Goal: Communication & Community: Answer question/provide support

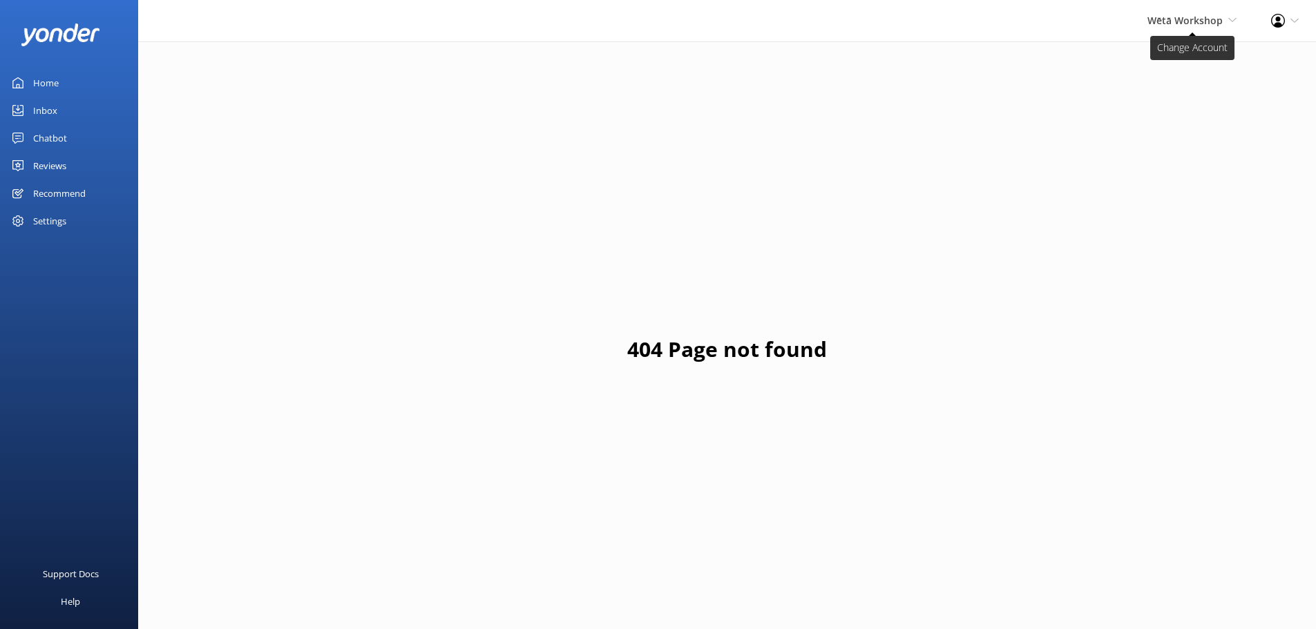
click at [1213, 17] on span "Wētā Workshop" at bounding box center [1184, 20] width 75 height 13
drag, startPoint x: 677, startPoint y: 117, endPoint x: 597, endPoint y: 117, distance: 79.4
click at [676, 117] on div "404 Page not found" at bounding box center [727, 355] width 1178 height 629
click at [89, 148] on link "Chatbot" at bounding box center [69, 138] width 138 height 28
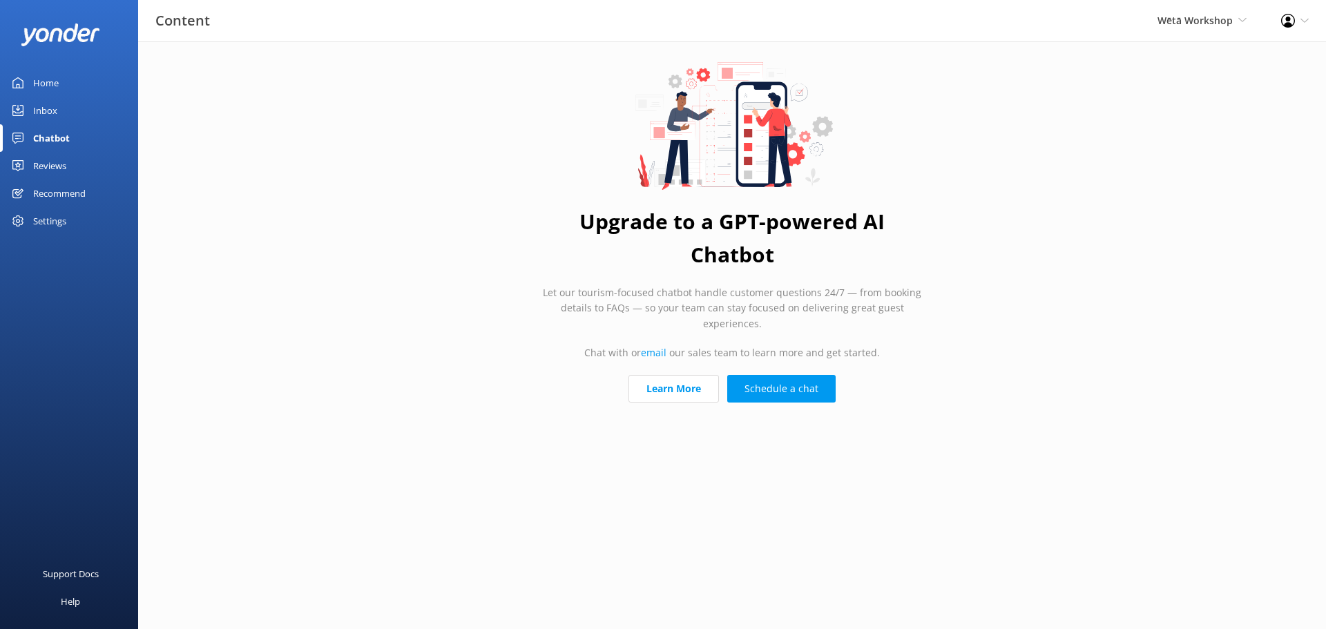
click at [79, 160] on link "Reviews" at bounding box center [69, 166] width 138 height 28
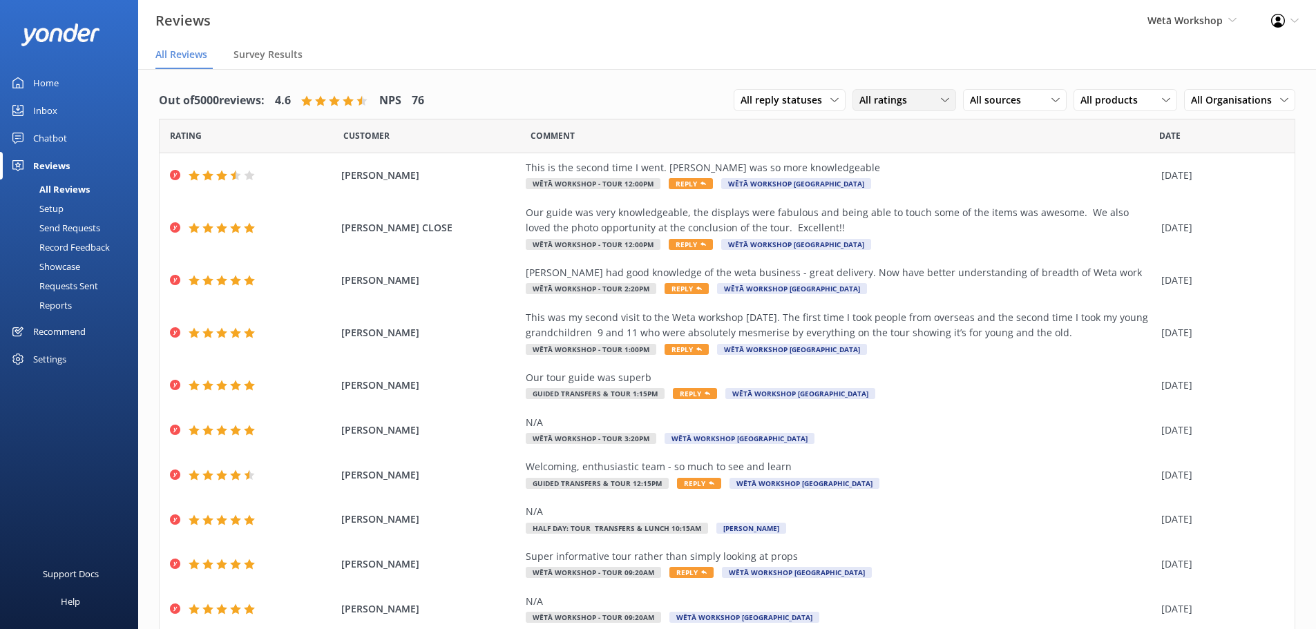
click at [930, 106] on div "All ratings" at bounding box center [904, 100] width 97 height 15
click at [991, 99] on span "All sources" at bounding box center [999, 100] width 59 height 15
click at [1004, 261] on div "Google reviews" at bounding box center [1023, 268] width 81 height 14
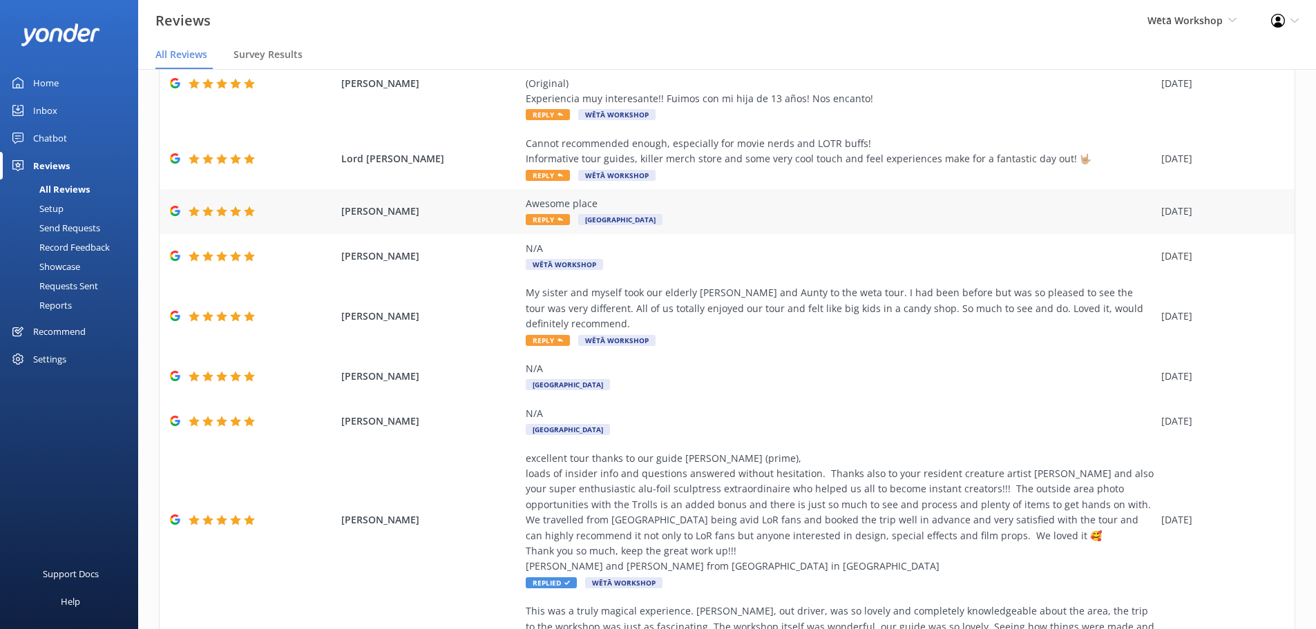
scroll to position [249, 0]
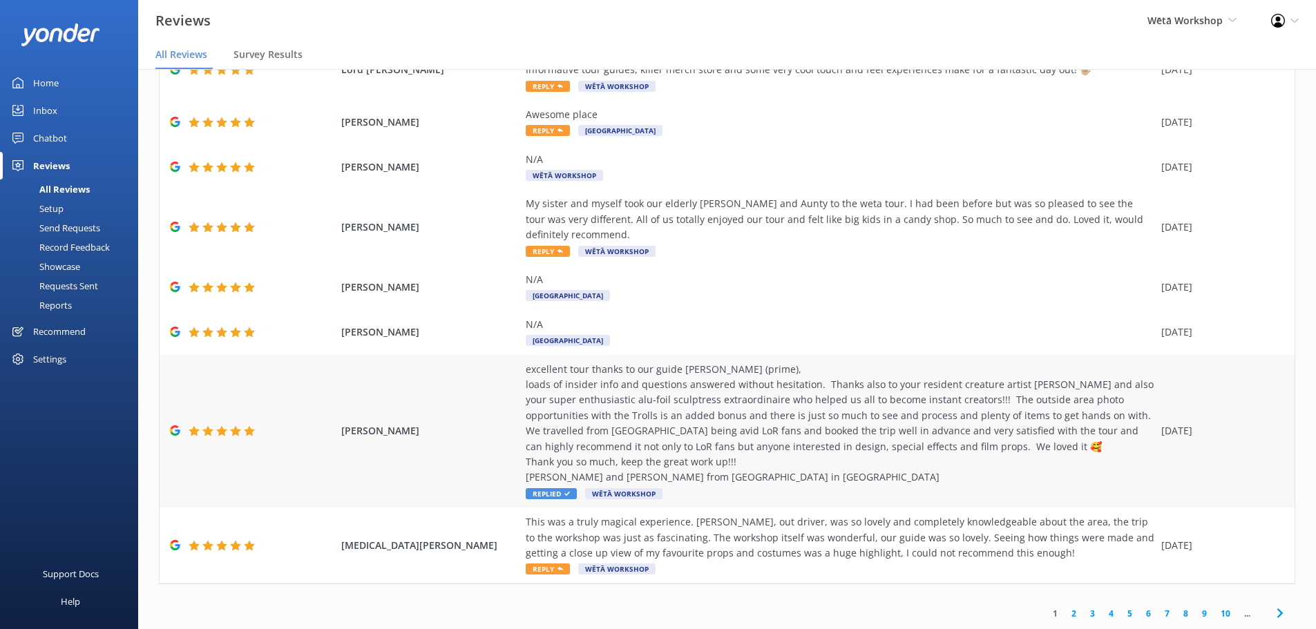
click at [608, 378] on div "excellent tour thanks to our guide [PERSON_NAME] (prime), loads of insider info…" at bounding box center [840, 424] width 628 height 124
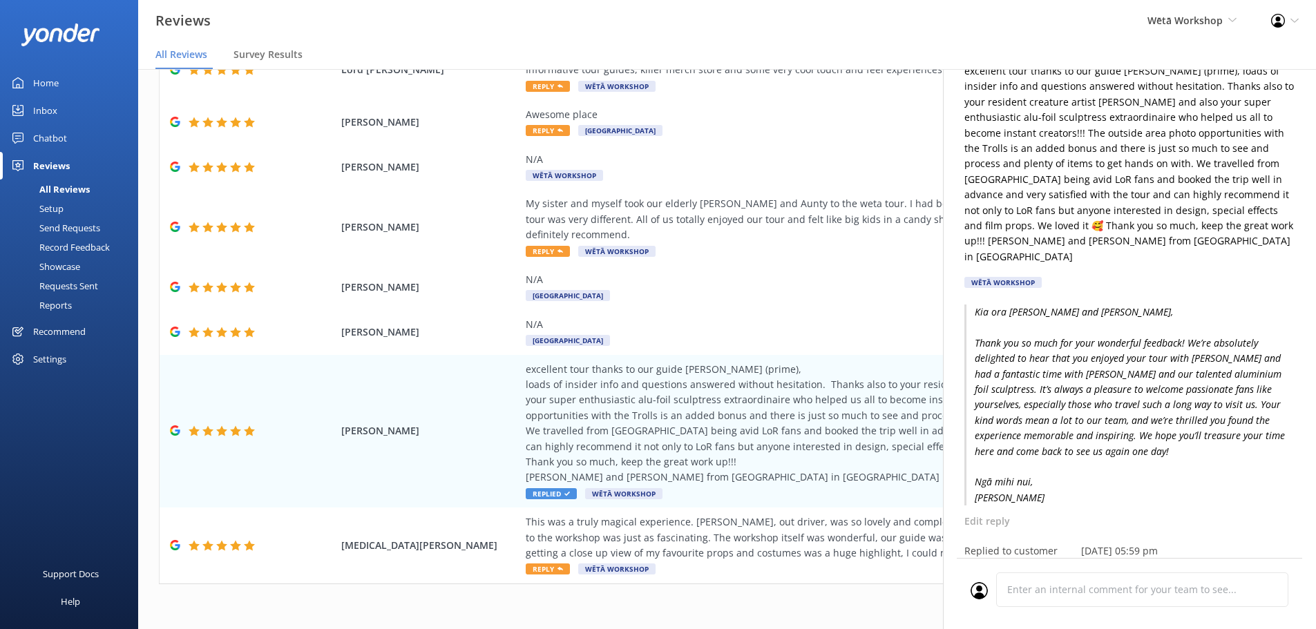
scroll to position [0, 0]
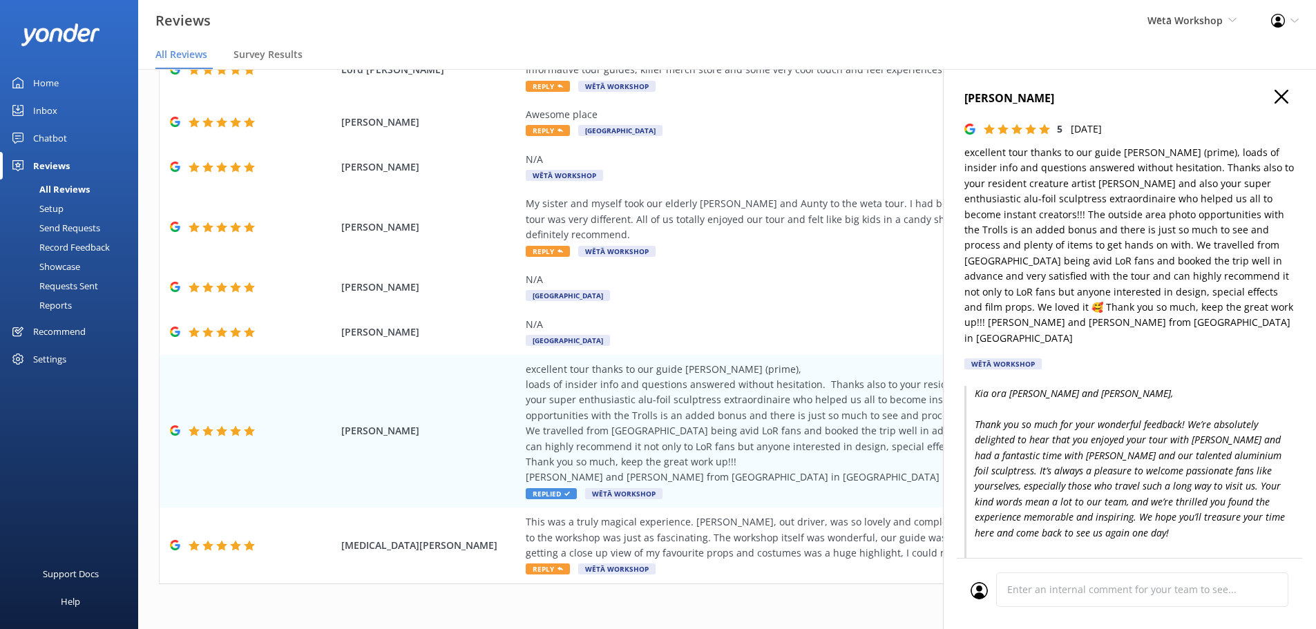
click at [1275, 99] on icon "button" at bounding box center [1281, 97] width 14 height 14
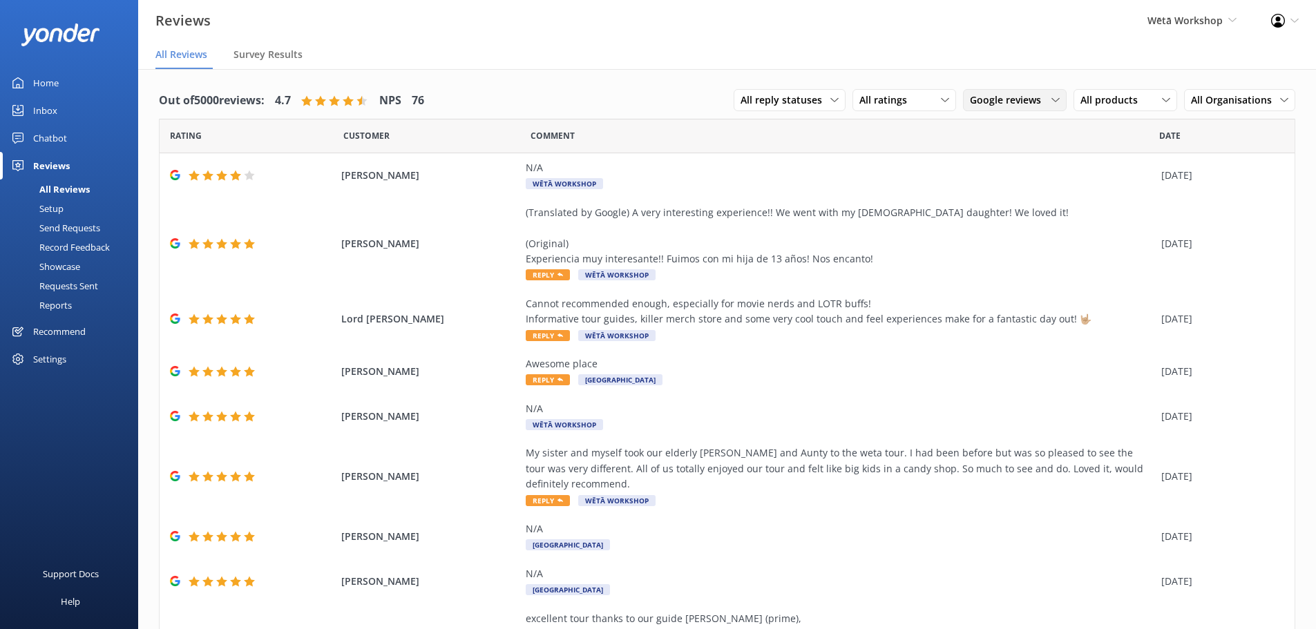
click at [1007, 105] on span "Google reviews" at bounding box center [1009, 100] width 79 height 15
click at [995, 164] on div "Yonder survey" at bounding box center [1021, 157] width 77 height 14
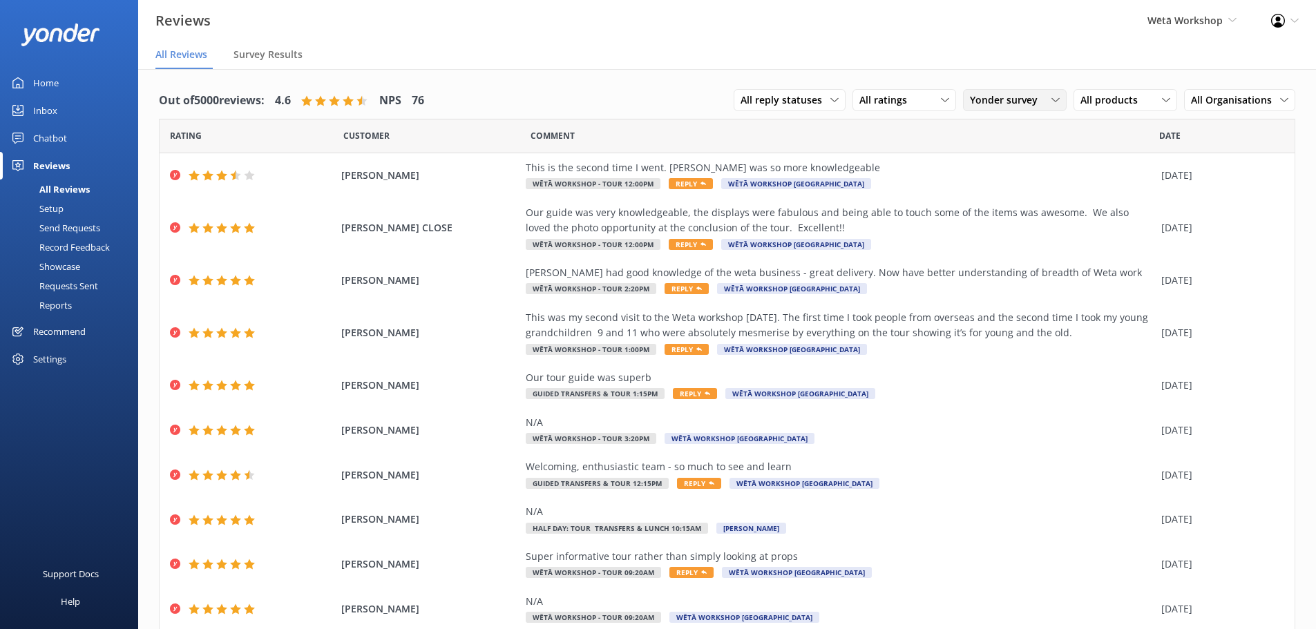
click at [1004, 99] on span "Yonder survey" at bounding box center [1008, 100] width 76 height 15
click at [1019, 131] on link "All sources" at bounding box center [1024, 129] width 123 height 28
click at [675, 240] on span "Reply" at bounding box center [691, 244] width 44 height 11
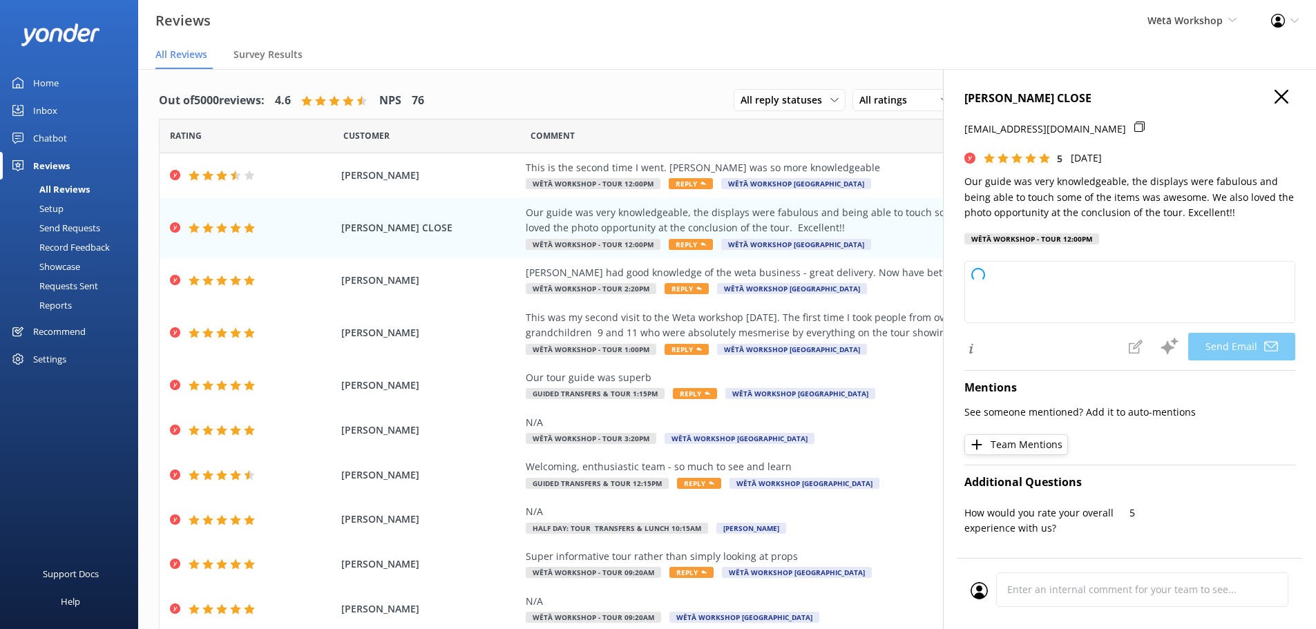
type textarea "Kia ora [PERSON_NAME], Thank you so much for your wonderful feedback! We're del…"
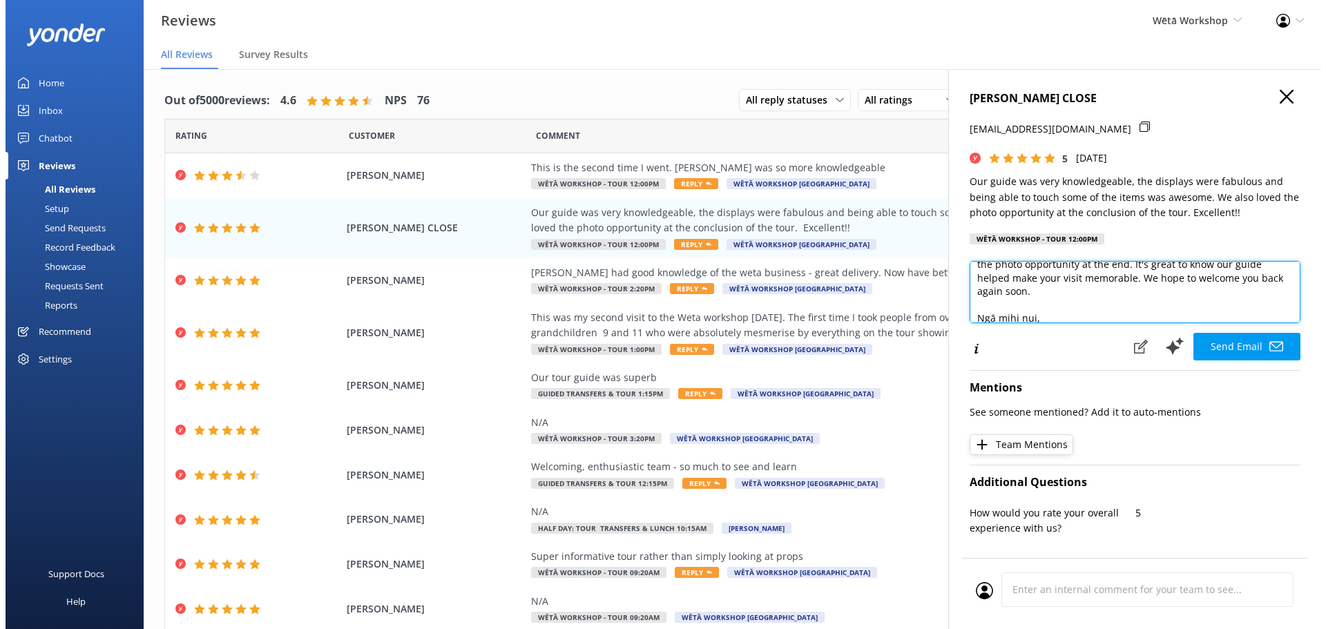
scroll to position [88, 0]
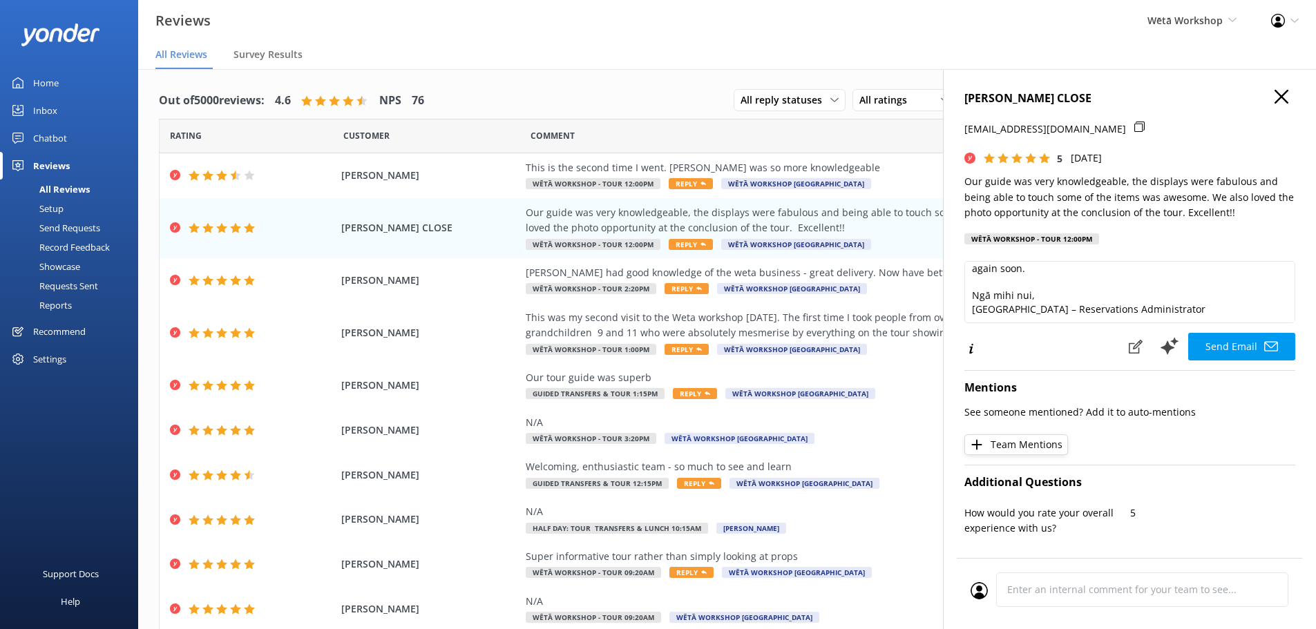
click at [1274, 95] on use "button" at bounding box center [1281, 97] width 14 height 14
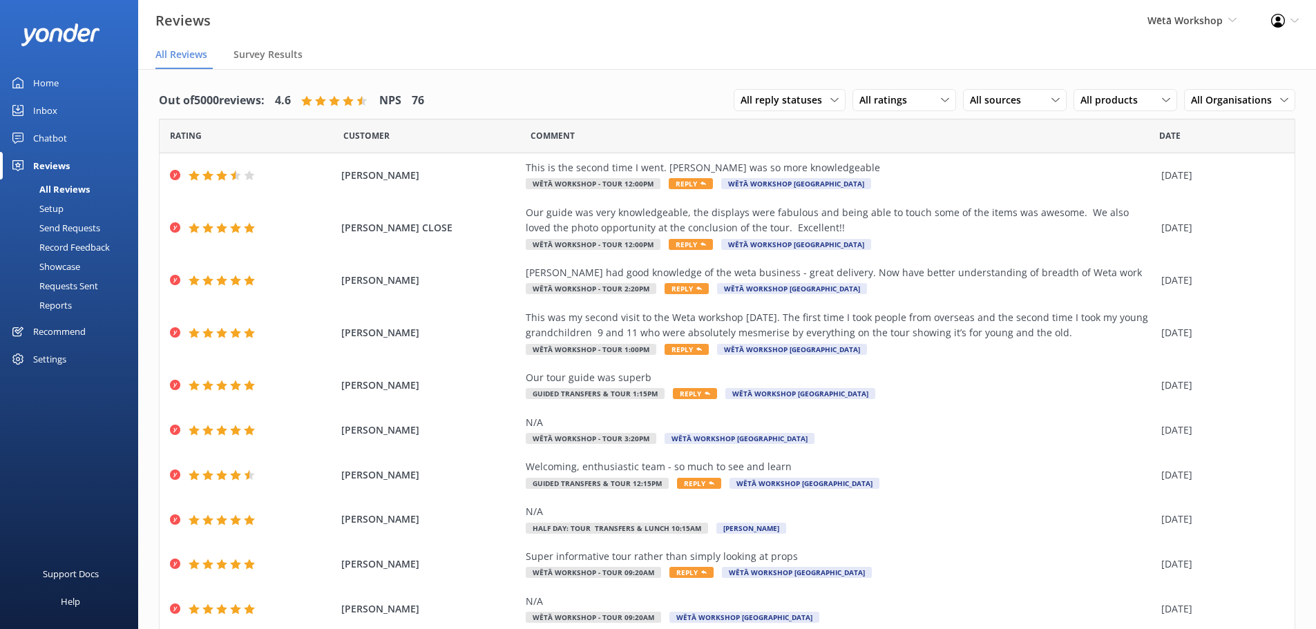
click at [1283, 14] on icon at bounding box center [1278, 21] width 14 height 14
click at [1192, 93] on icon at bounding box center [1196, 95] width 14 height 14
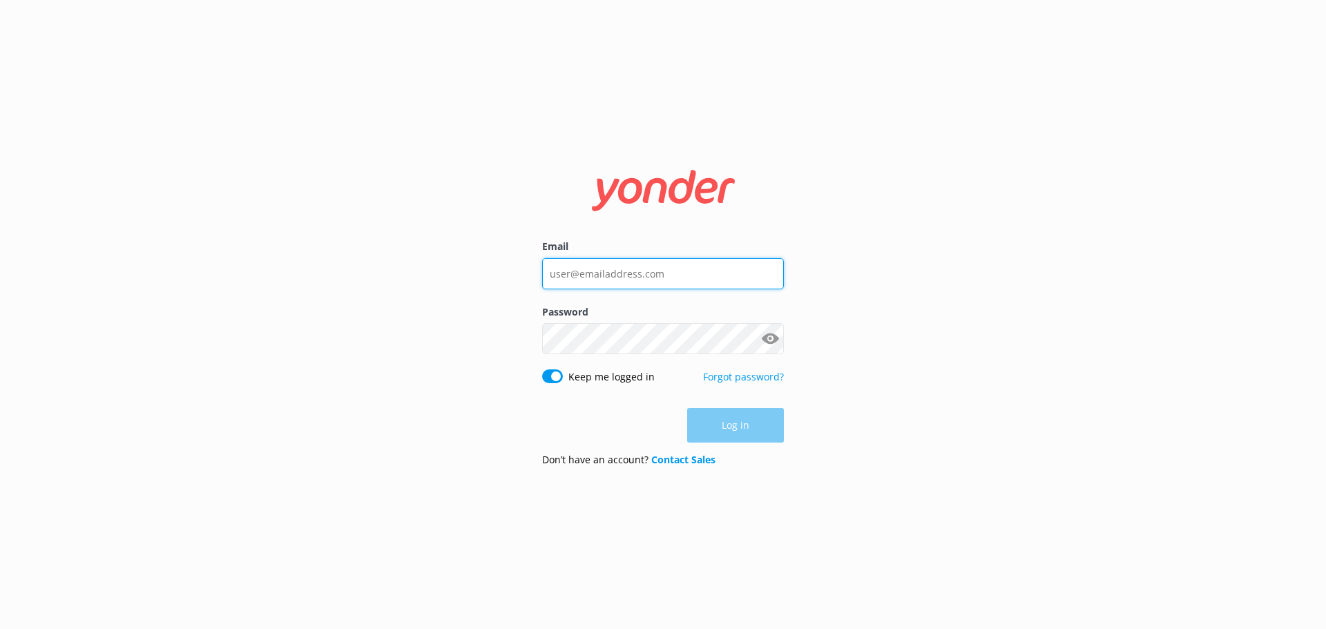
click at [713, 274] on input "Email" at bounding box center [663, 273] width 242 height 31
type input "[EMAIL_ADDRESS][DOMAIN_NAME]"
click at [642, 322] on div "Password Show password" at bounding box center [663, 337] width 242 height 65
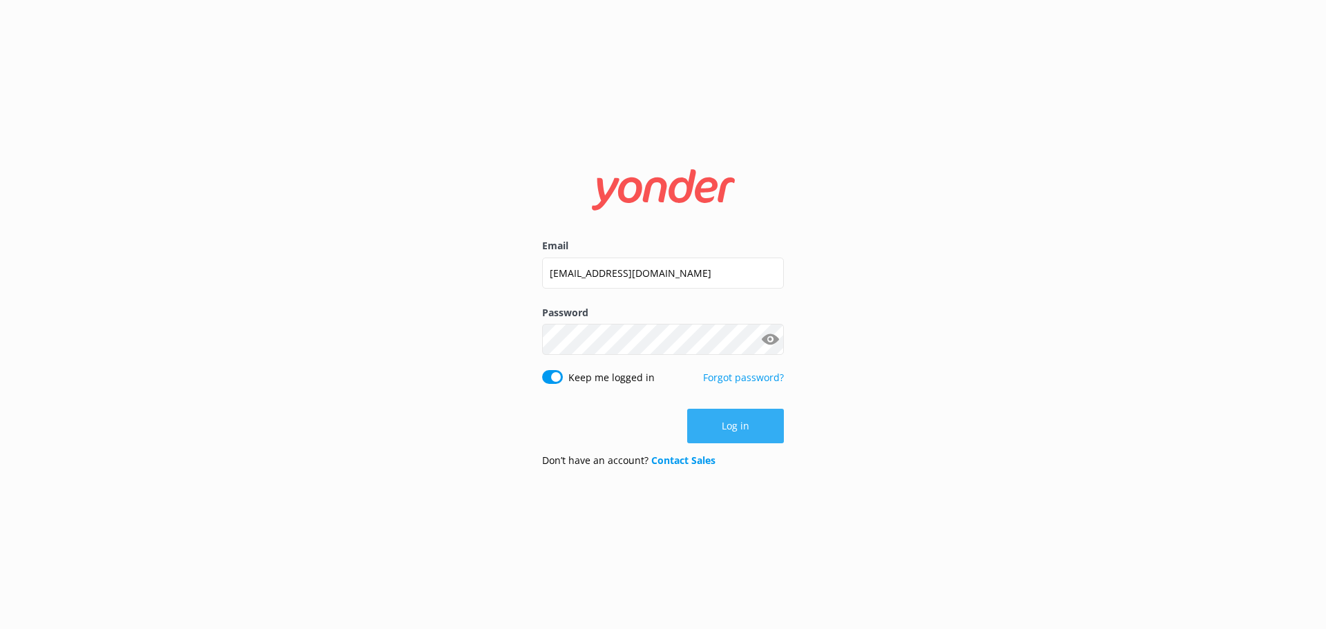
click at [742, 419] on button "Log in" at bounding box center [735, 426] width 97 height 35
